Goal: Task Accomplishment & Management: Manage account settings

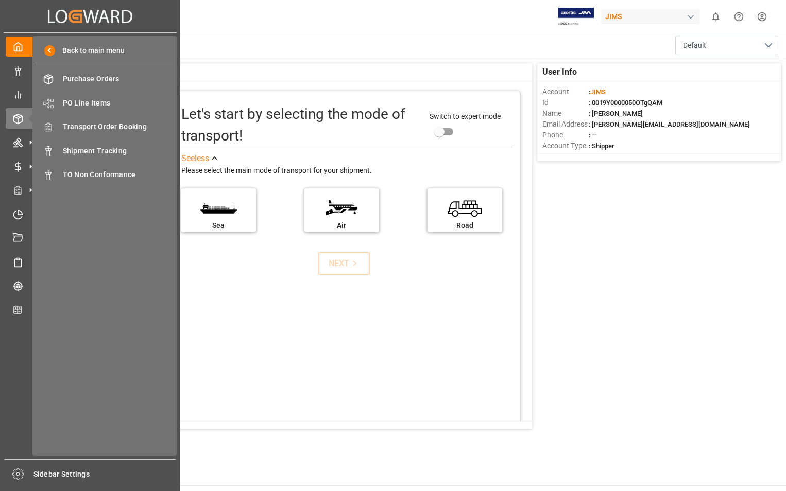
click at [117, 150] on span "Shipment Tracking" at bounding box center [118, 151] width 111 height 11
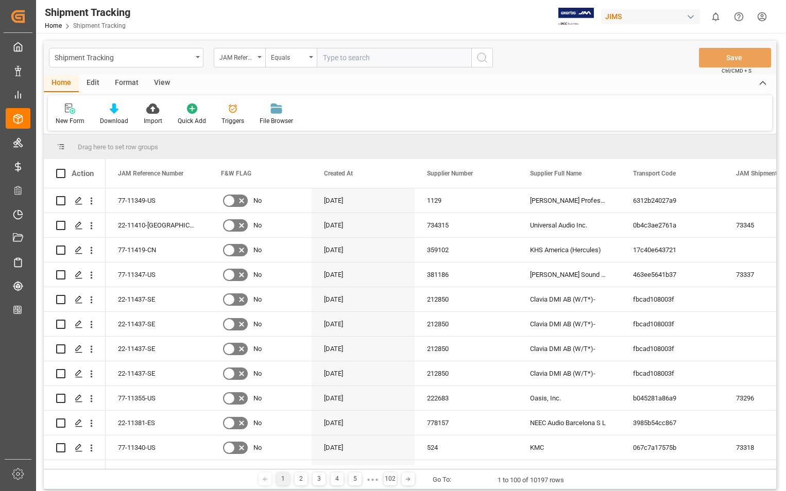
click at [353, 57] on input "text" at bounding box center [394, 58] width 155 height 20
paste input "22-11334-[GEOGRAPHIC_DATA]"
type input "22-11334-[GEOGRAPHIC_DATA]"
click at [484, 58] on icon "search button" at bounding box center [482, 58] width 12 height 12
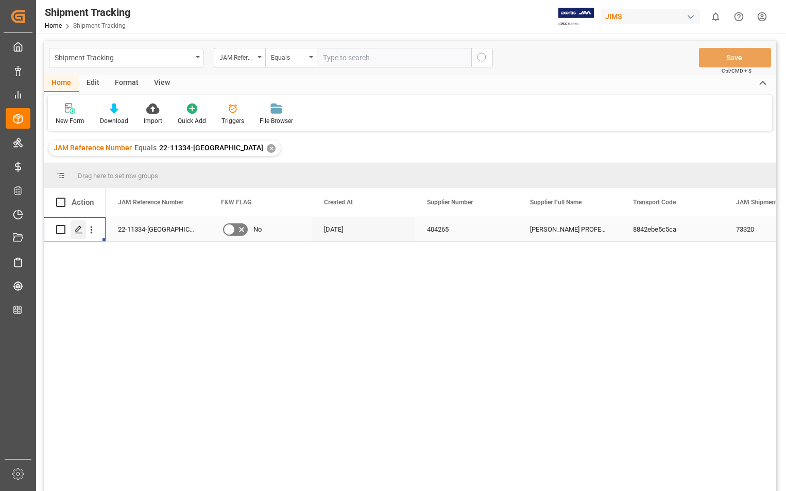
click at [76, 230] on polygon "Press SPACE to select this row." at bounding box center [78, 229] width 5 height 5
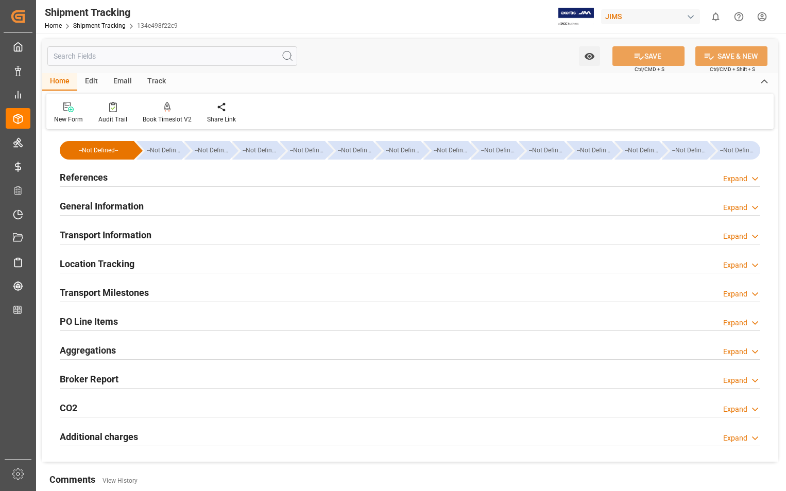
click at [122, 293] on h2 "Transport Milestones" at bounding box center [104, 293] width 89 height 14
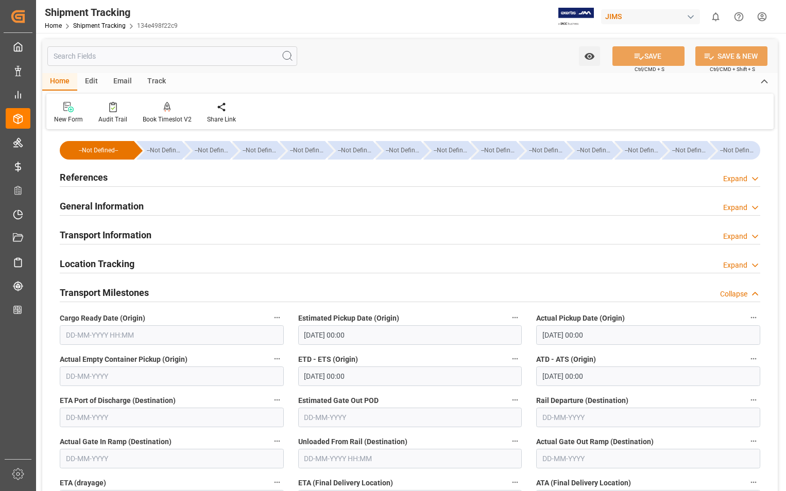
click at [123, 242] on h2 "Transport Information" at bounding box center [106, 235] width 92 height 14
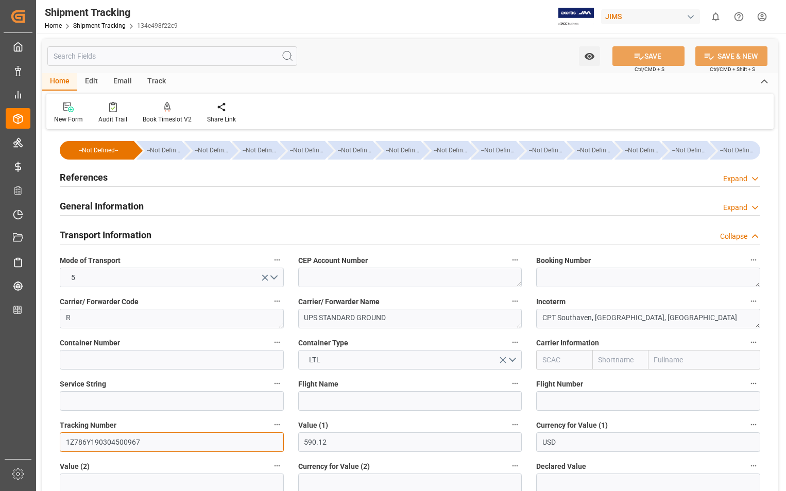
drag, startPoint x: 138, startPoint y: 439, endPoint x: 65, endPoint y: 440, distance: 72.1
click at [65, 440] on input "1Z786Y190304500967" at bounding box center [172, 443] width 224 height 20
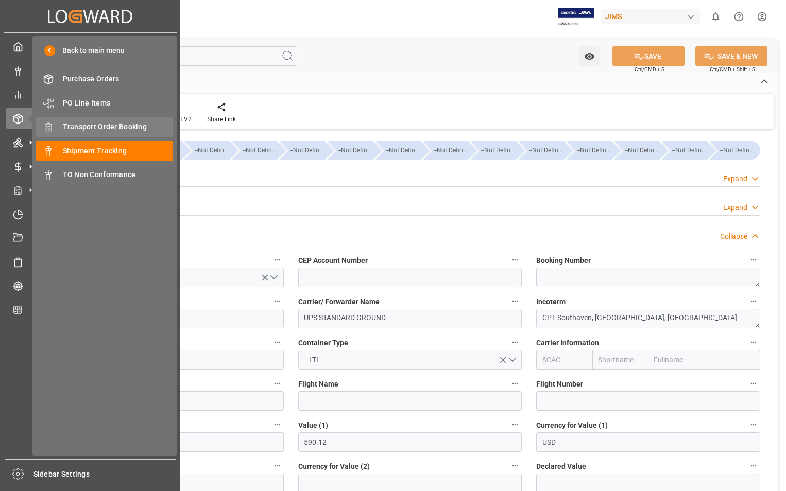
click at [101, 125] on span "Transport Order Booking" at bounding box center [118, 127] width 111 height 11
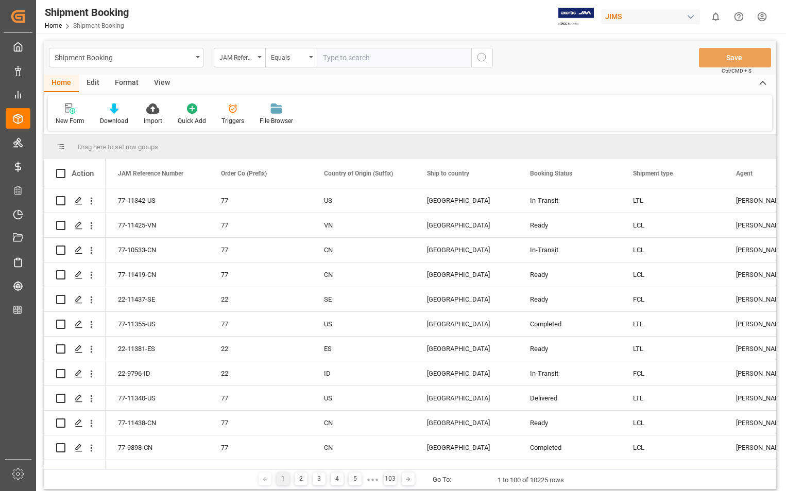
click at [402, 58] on input "text" at bounding box center [394, 58] width 155 height 20
type input "22-11334-[GEOGRAPHIC_DATA]"
click at [486, 60] on icon "search button" at bounding box center [482, 58] width 12 height 12
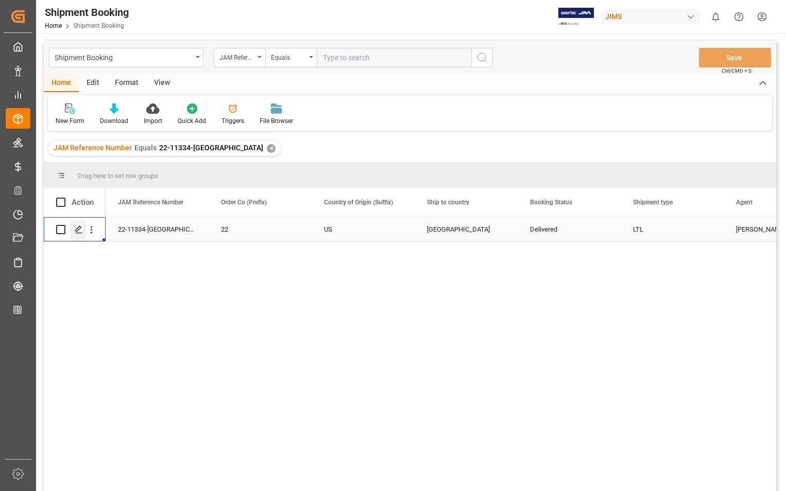
click at [80, 227] on icon "Press SPACE to select this row." at bounding box center [79, 230] width 8 height 8
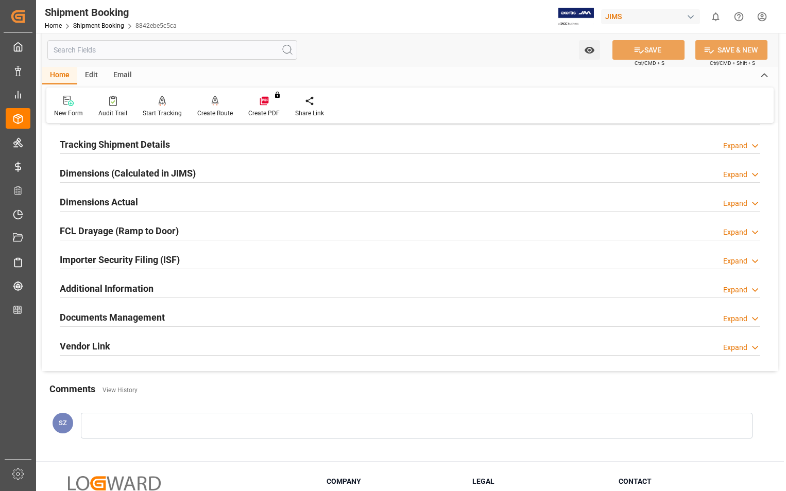
scroll to position [206, 0]
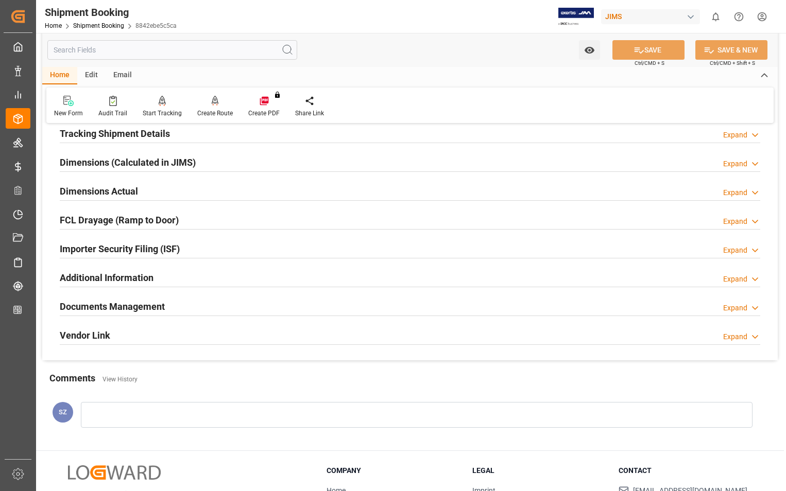
drag, startPoint x: 114, startPoint y: 306, endPoint x: 174, endPoint y: 314, distance: 60.2
click at [114, 306] on h2 "Documents Management" at bounding box center [112, 307] width 105 height 14
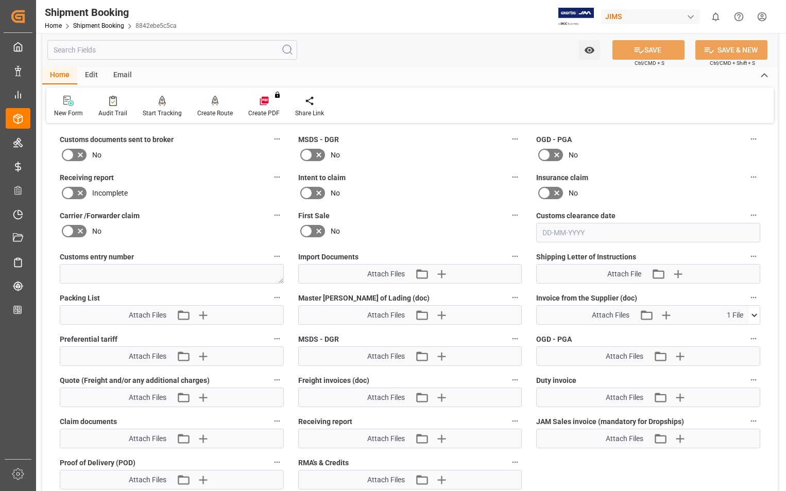
scroll to position [464, 0]
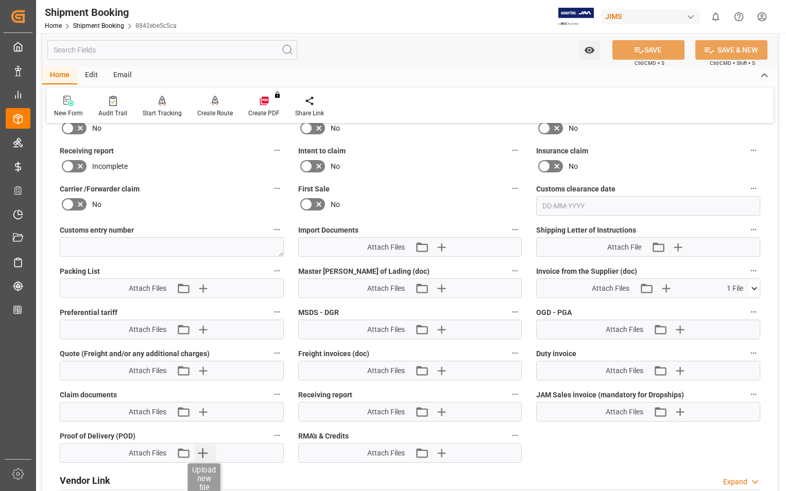
click at [202, 453] on icon "button" at bounding box center [203, 454] width 10 height 10
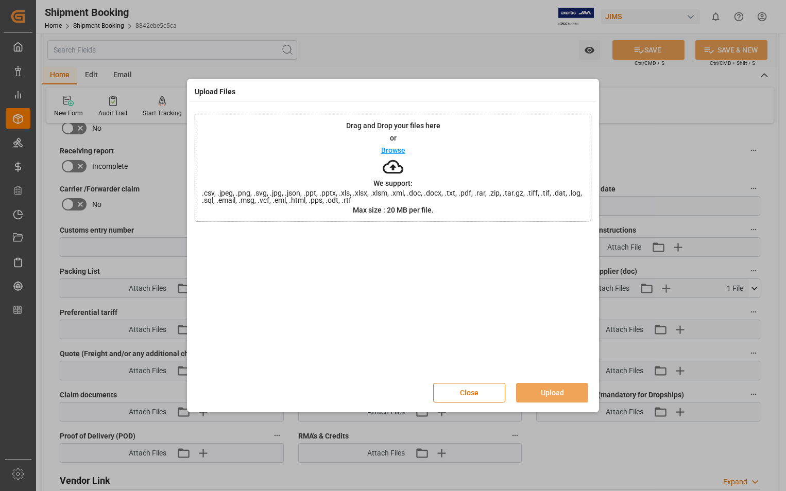
click at [397, 152] on p "Browse" at bounding box center [393, 150] width 24 height 7
click at [561, 392] on button "Upload" at bounding box center [552, 393] width 72 height 20
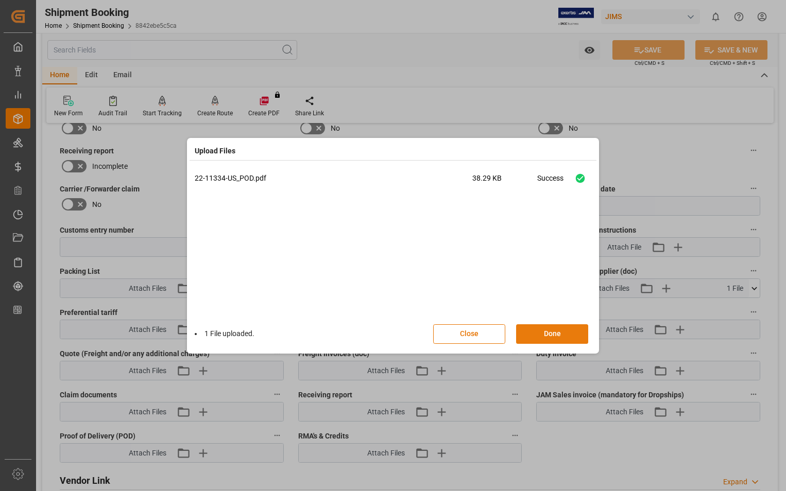
click at [556, 334] on button "Done" at bounding box center [552, 334] width 72 height 20
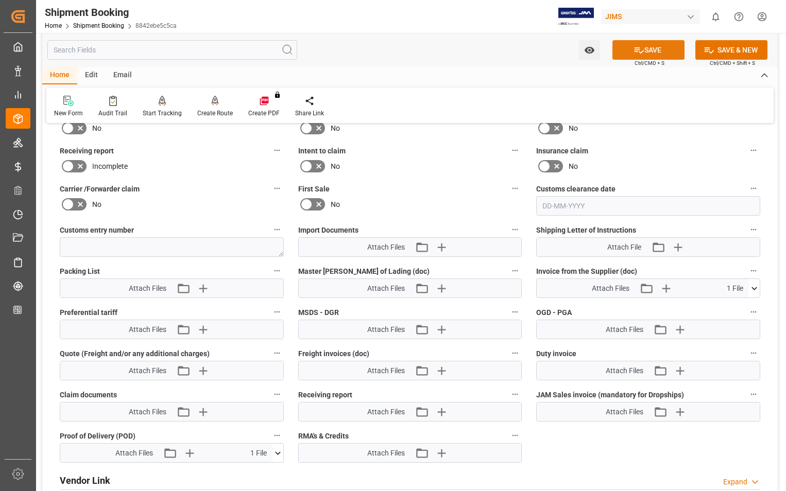
click at [656, 46] on button "SAVE" at bounding box center [648, 50] width 72 height 20
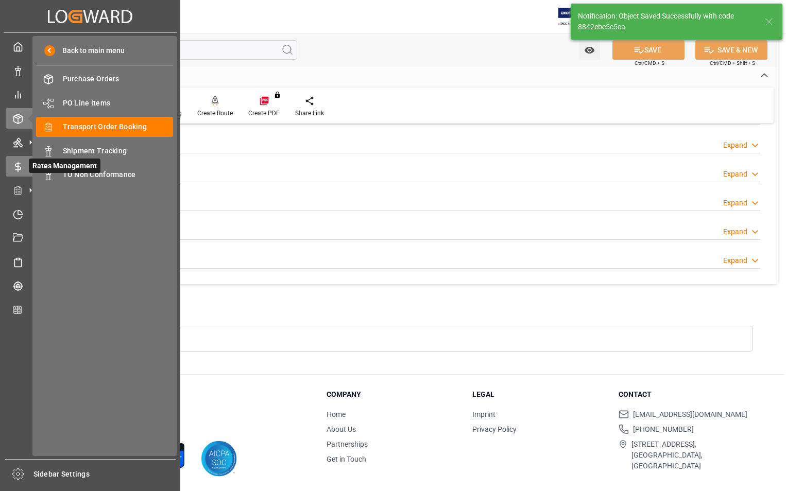
scroll to position [282, 0]
click at [97, 147] on span "Shipment Tracking" at bounding box center [118, 151] width 111 height 11
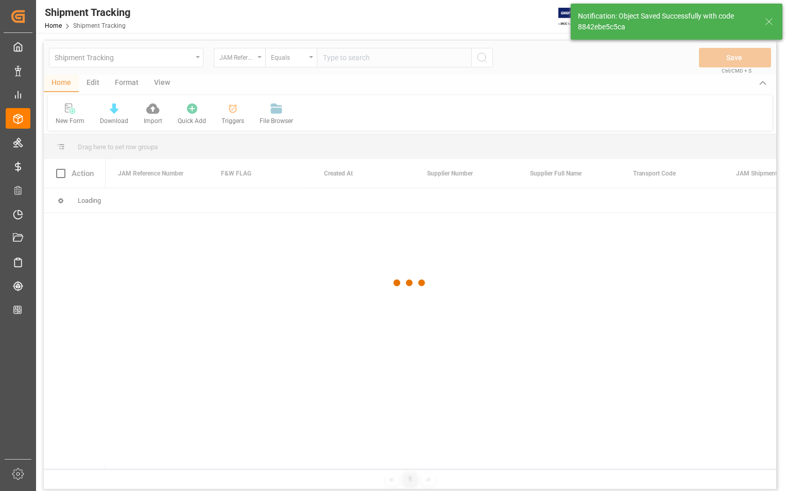
click at [385, 60] on div at bounding box center [410, 283] width 732 height 485
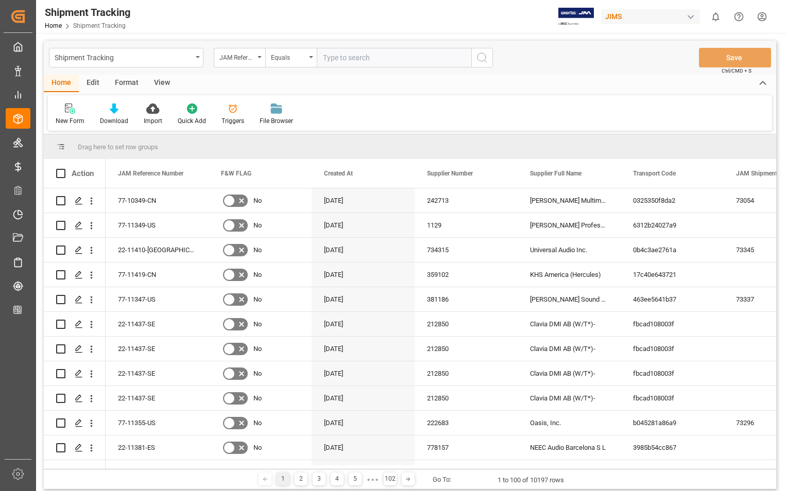
click at [376, 57] on input "text" at bounding box center [394, 58] width 155 height 20
paste input "22-11334-[GEOGRAPHIC_DATA]"
type input "22-11334-[GEOGRAPHIC_DATA]"
click at [482, 62] on icon "search button" at bounding box center [482, 58] width 12 height 12
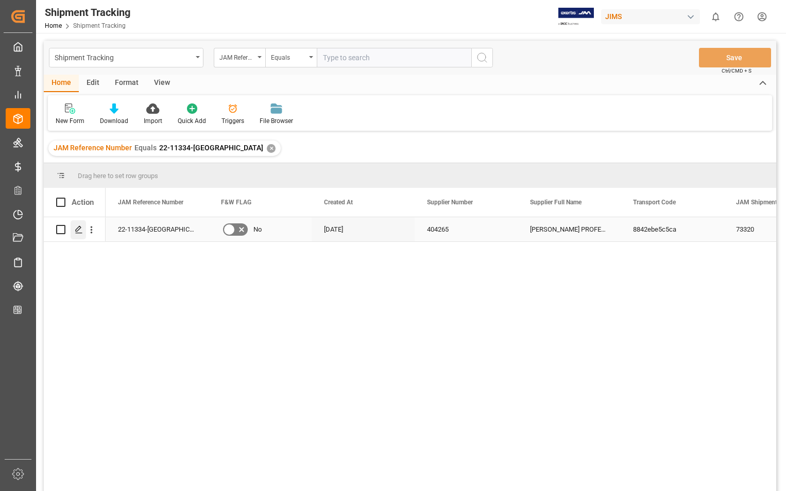
click at [77, 227] on icon "Press SPACE to select this row." at bounding box center [79, 230] width 8 height 8
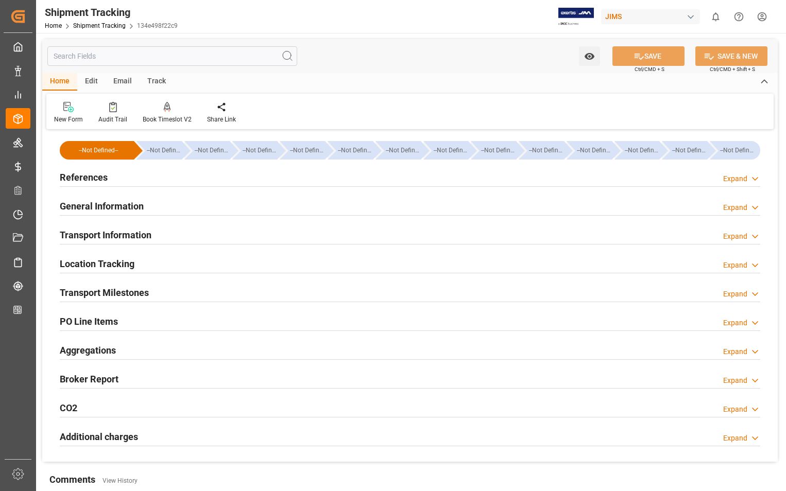
click at [81, 179] on h2 "References" at bounding box center [84, 177] width 48 height 14
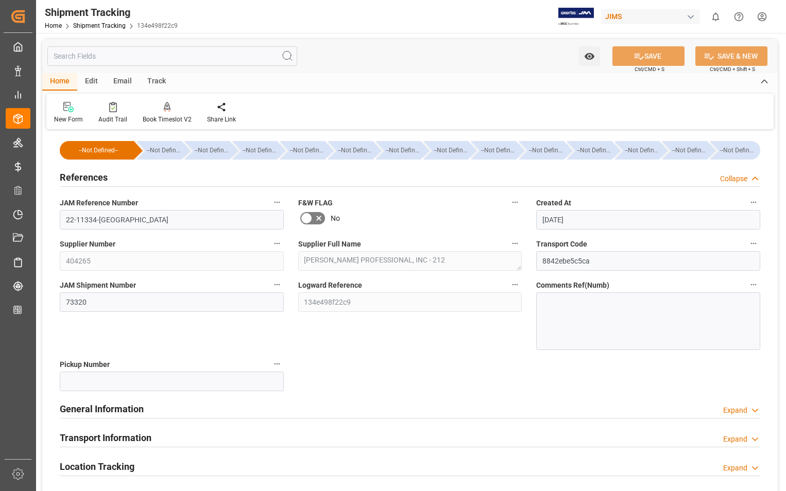
click at [82, 177] on h2 "References" at bounding box center [84, 177] width 48 height 14
